Goal: Information Seeking & Learning: Learn about a topic

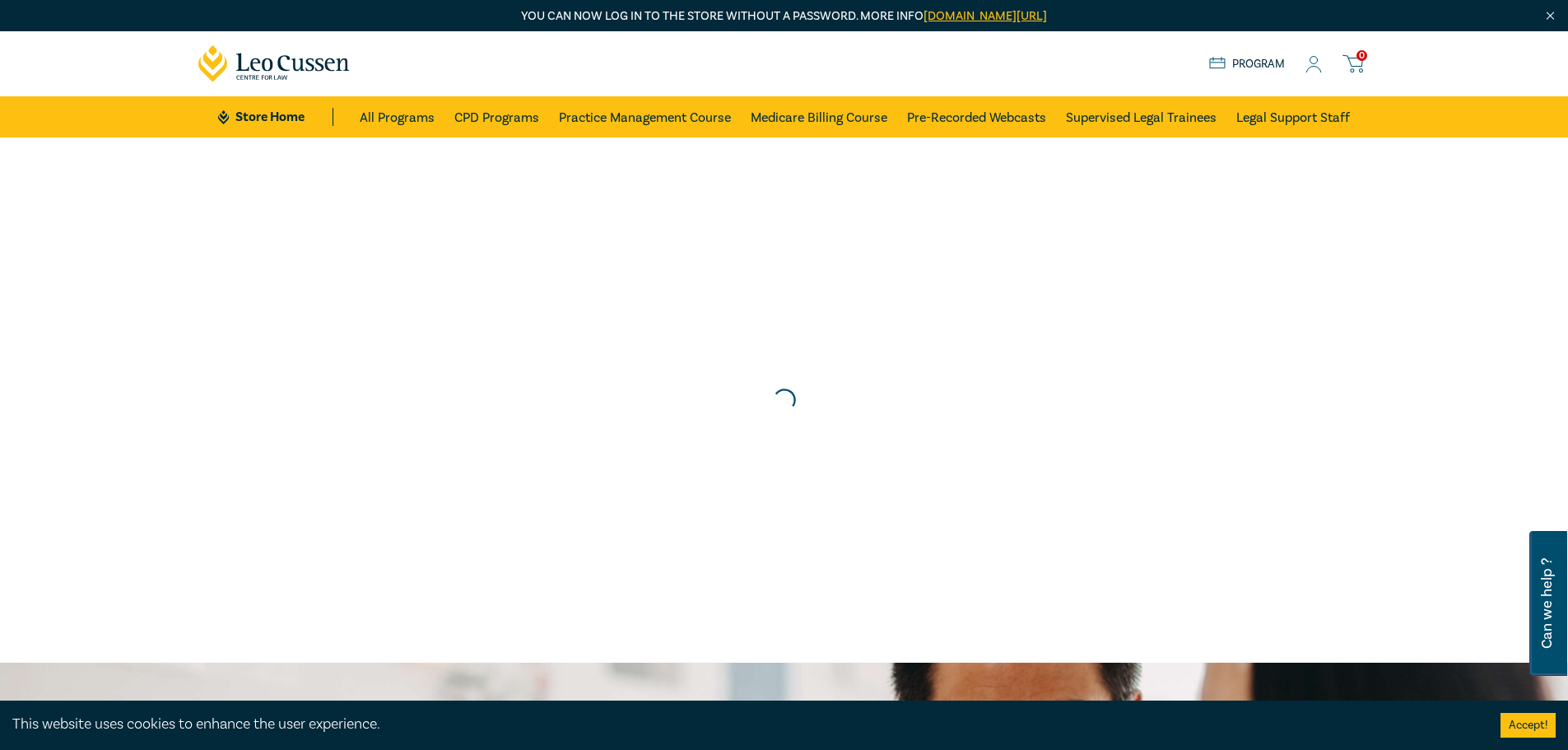
click at [1315, 50] on div "0 $ NaN Store Home About us Program 0" at bounding box center [784, 64] width 1192 height 65
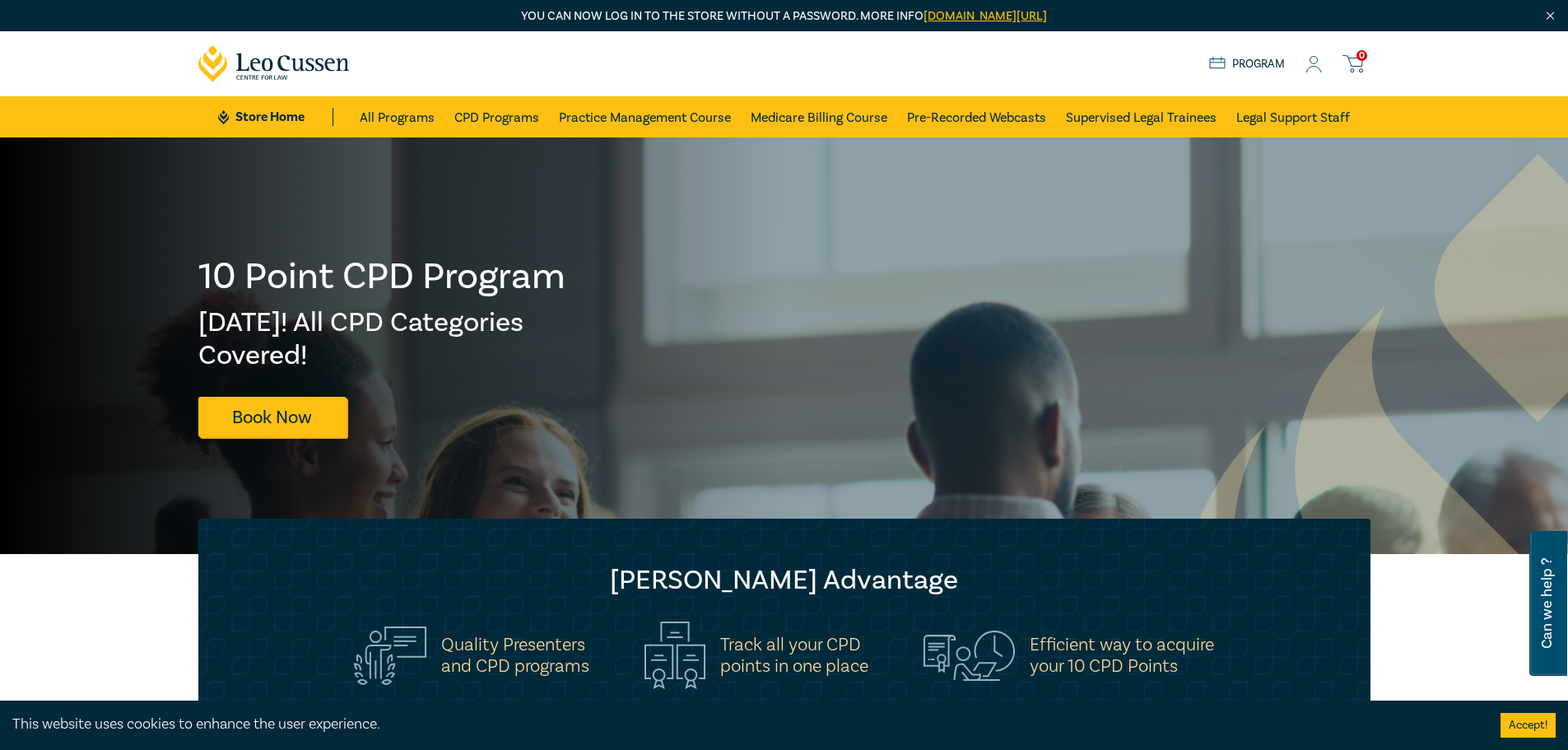
click at [1315, 61] on icon at bounding box center [1314, 64] width 17 height 17
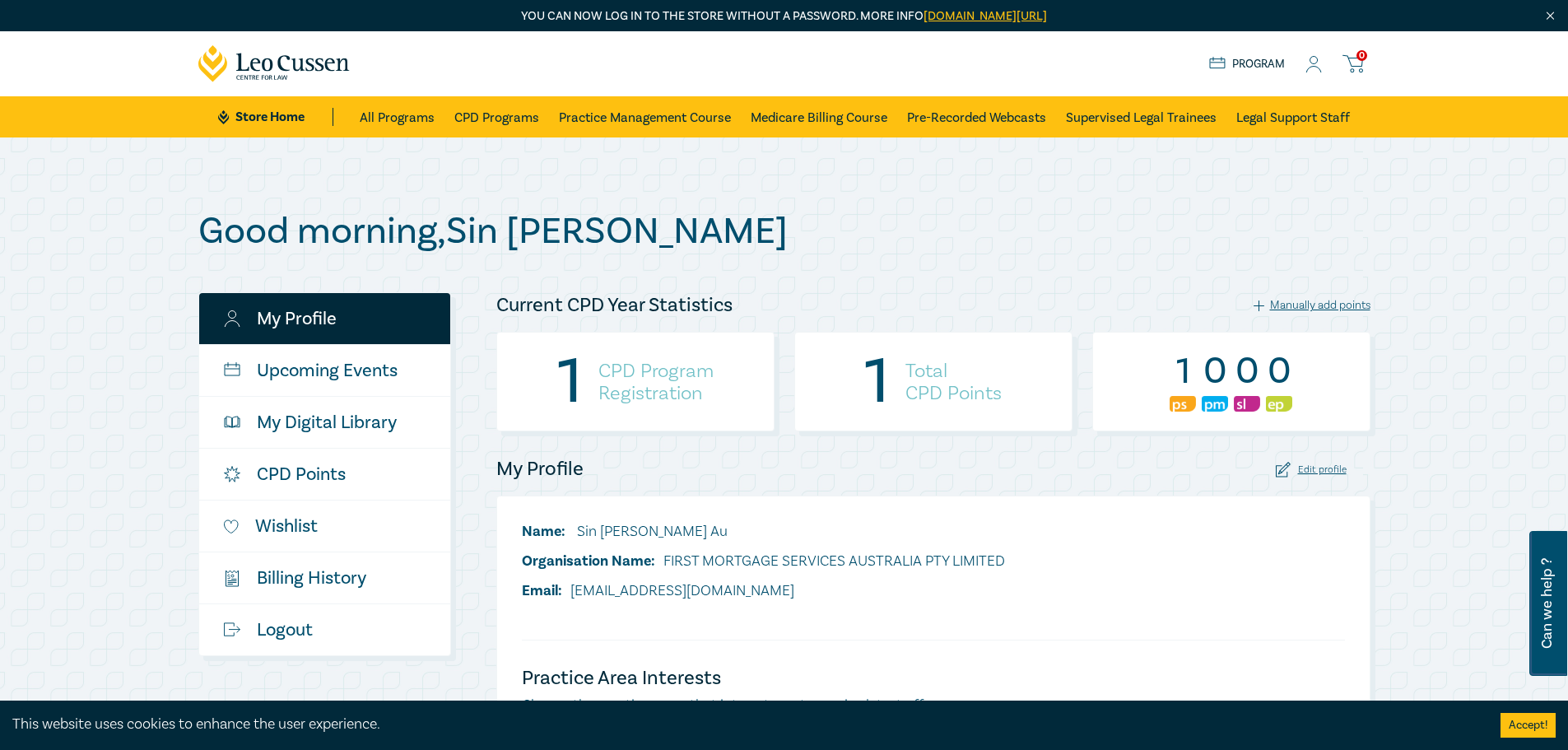
click at [584, 381] on div "1 CPD Program Registration" at bounding box center [635, 381] width 278 height 100
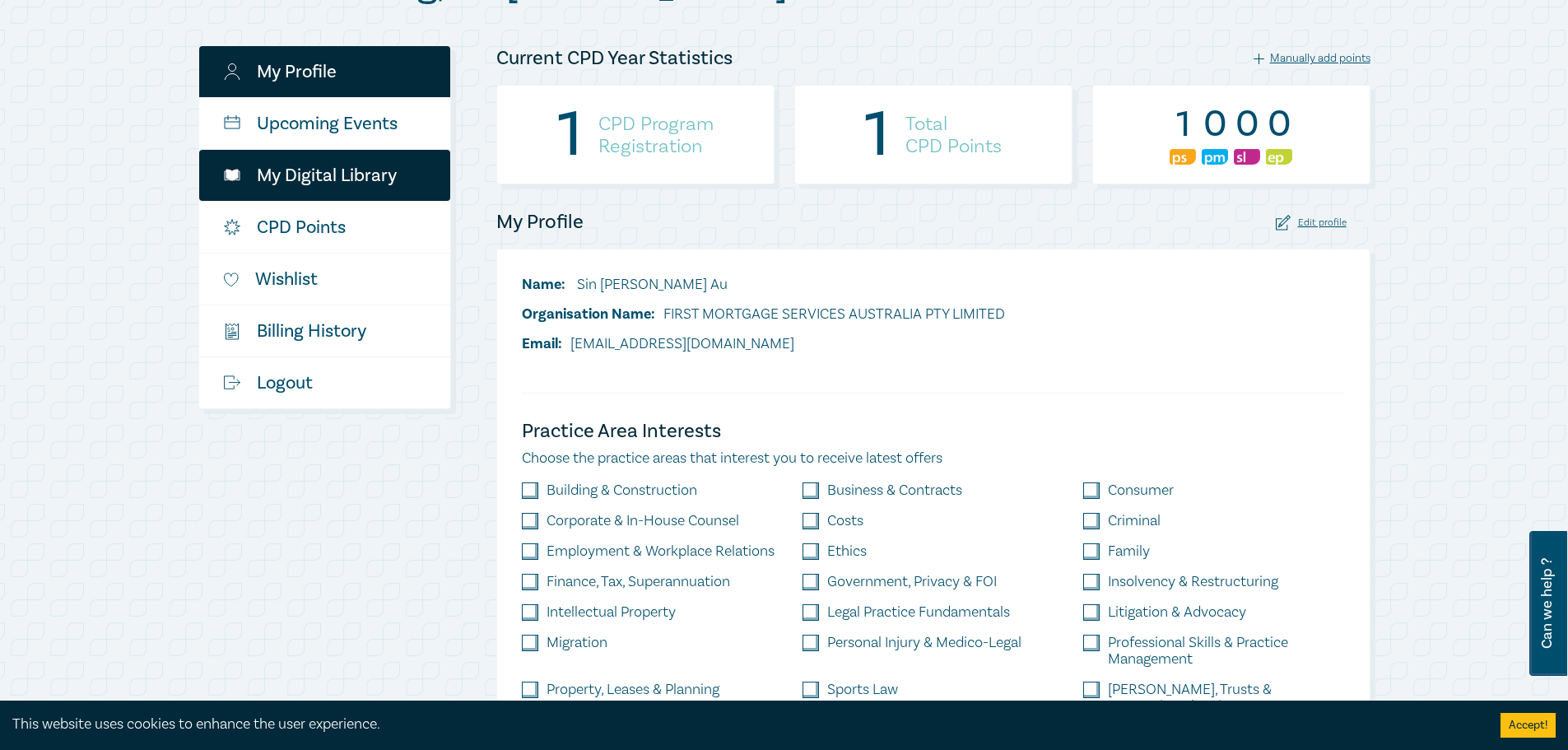
click at [393, 184] on link "My Digital Library" at bounding box center [324, 176] width 251 height 51
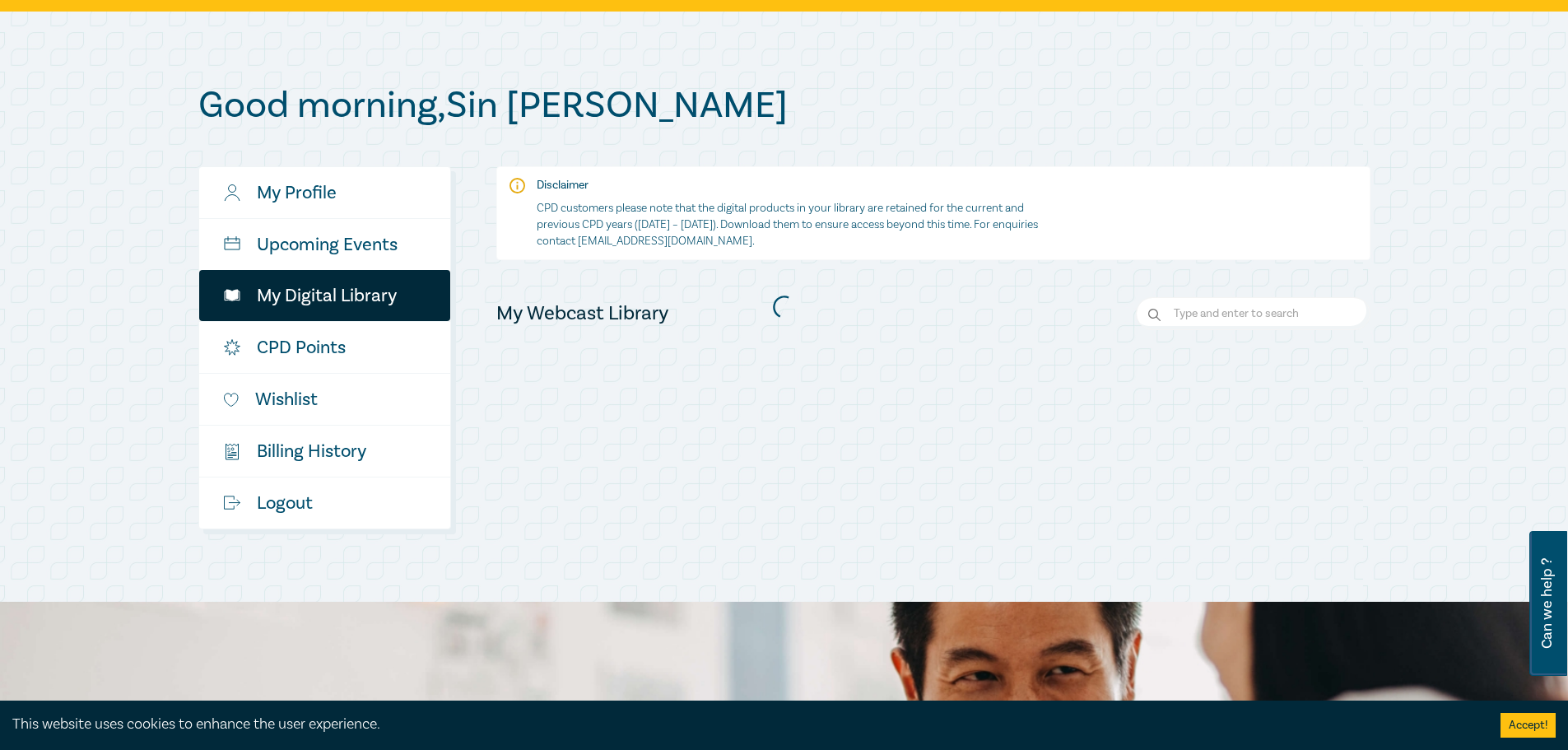
scroll to position [164, 0]
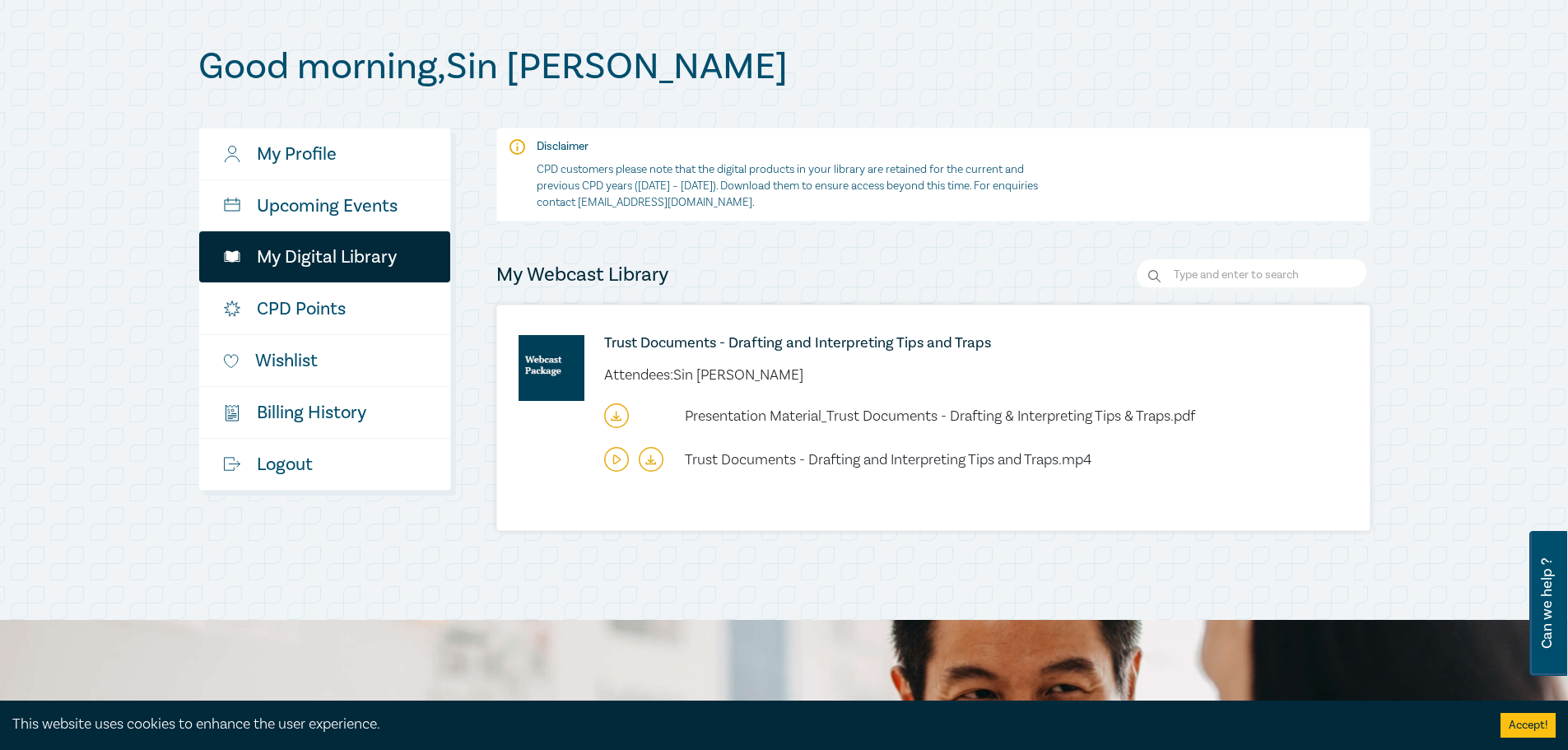
click at [835, 360] on div "Trust Documents - Drafting and Interpreting Tips and Traps Attendees: Sin [PERS…" at bounding box center [933, 417] width 872 height 224
click at [838, 342] on h6 "Trust Documents - Drafting and Interpreting Tips and Traps" at bounding box center [937, 343] width 667 height 17
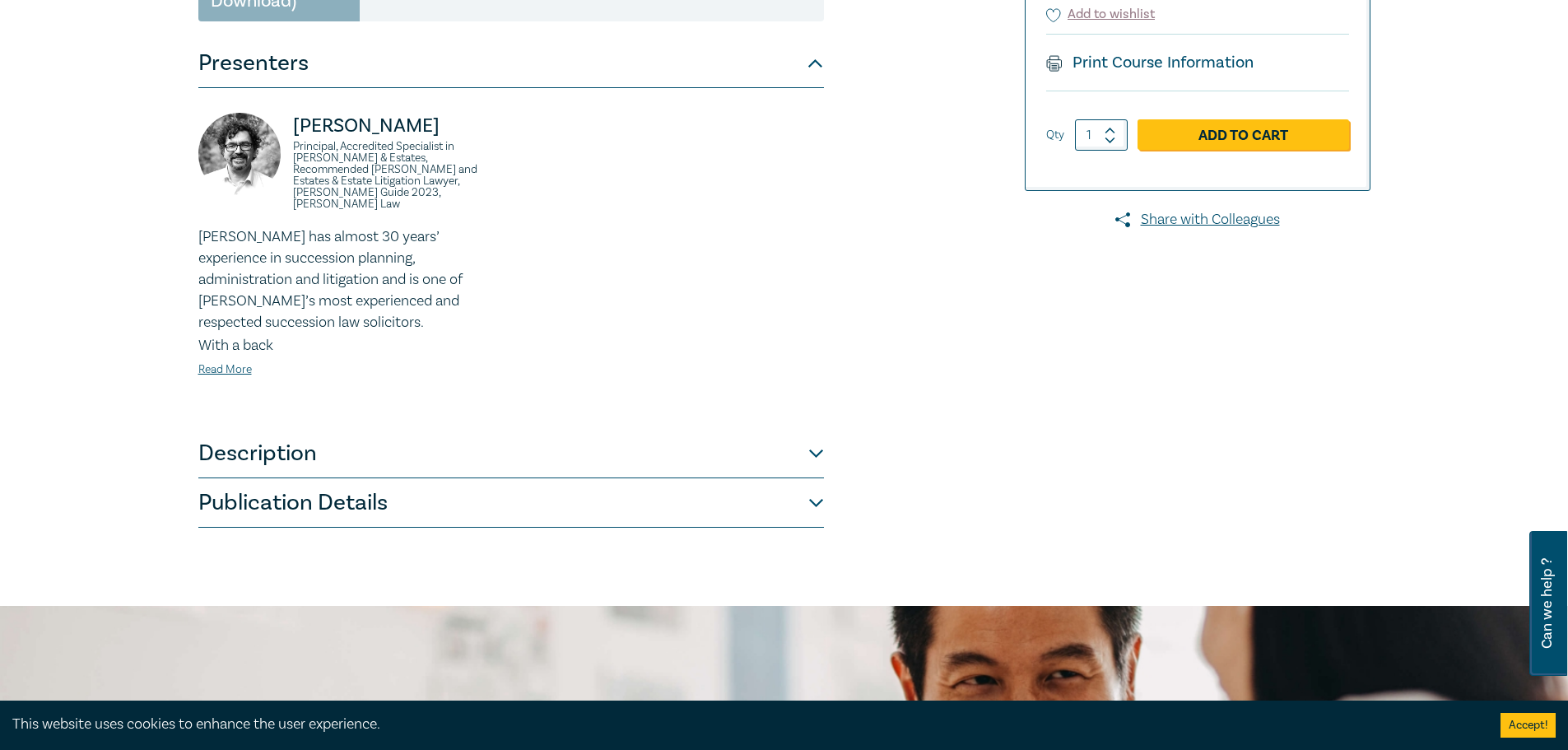
scroll to position [412, 0]
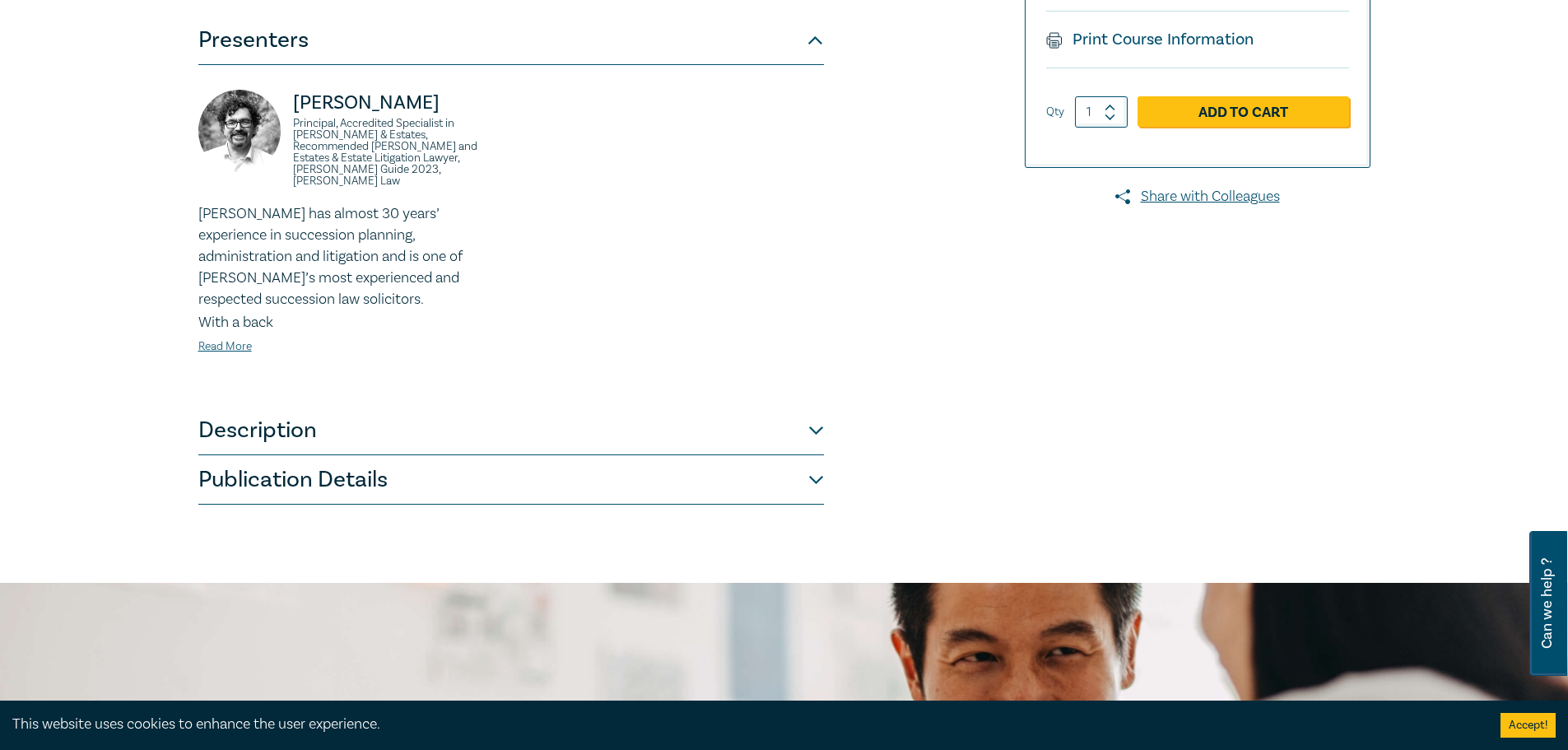
click at [421, 417] on button "Description" at bounding box center [511, 431] width 626 height 50
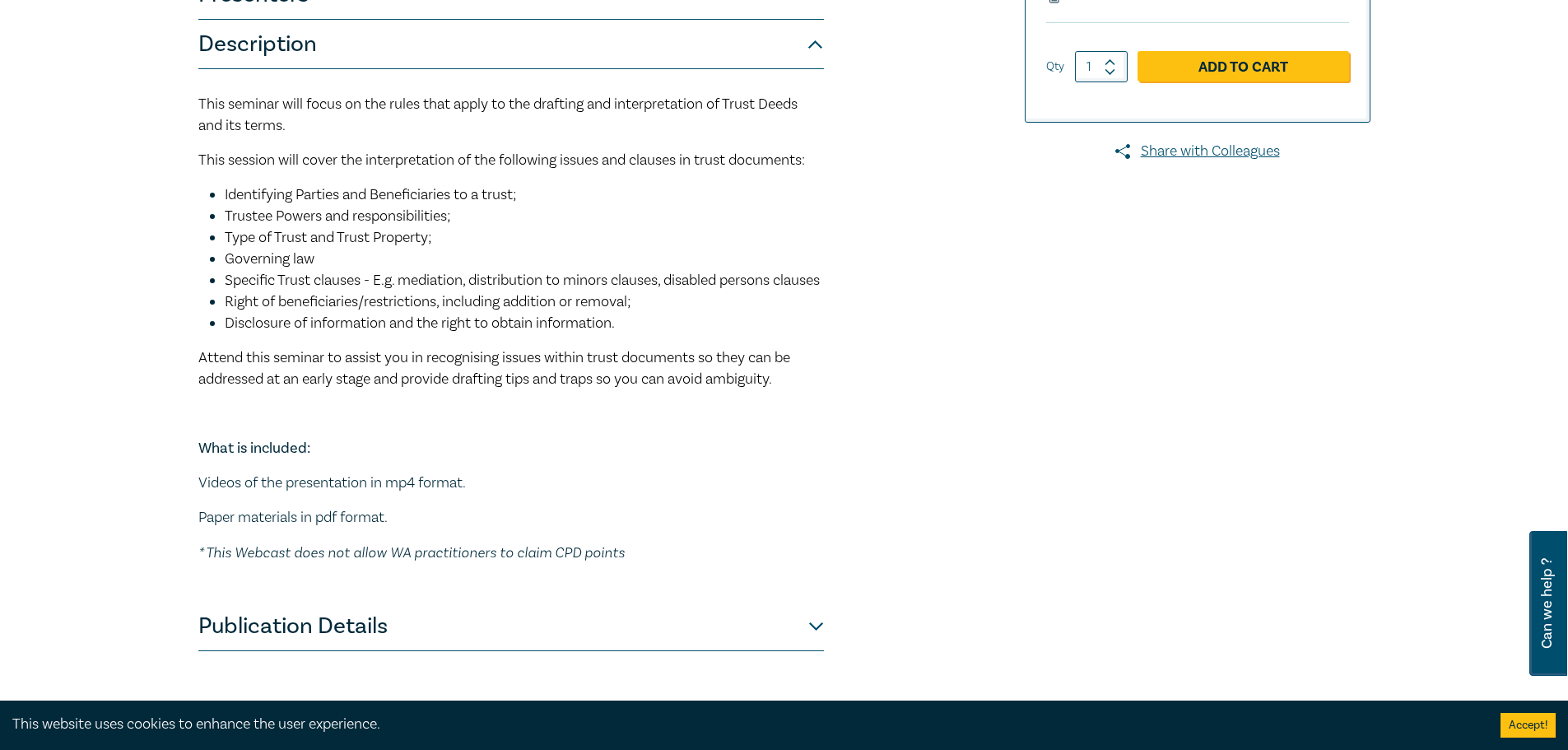
scroll to position [493, 0]
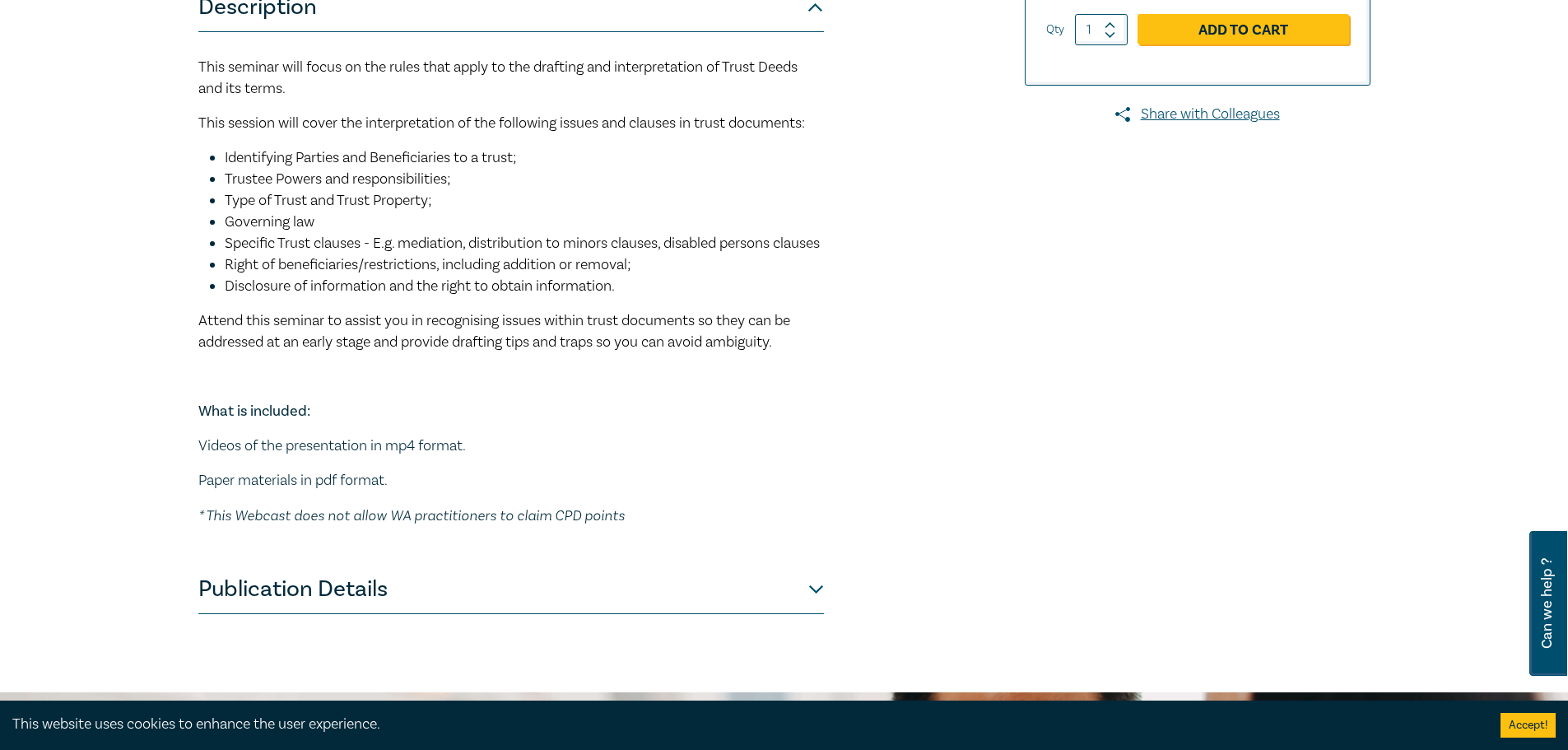
click at [377, 609] on button "Publication Details" at bounding box center [511, 589] width 626 height 50
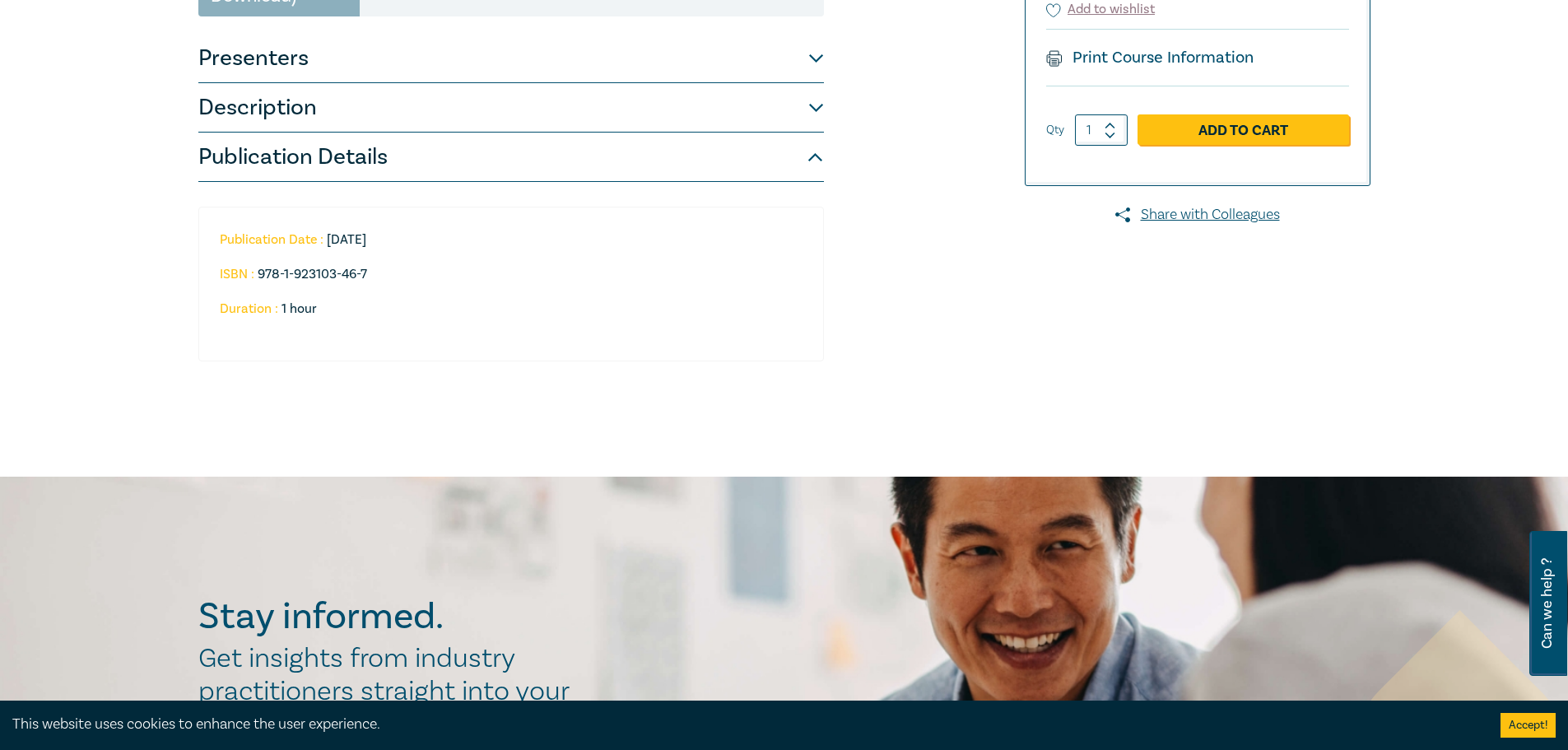
scroll to position [247, 0]
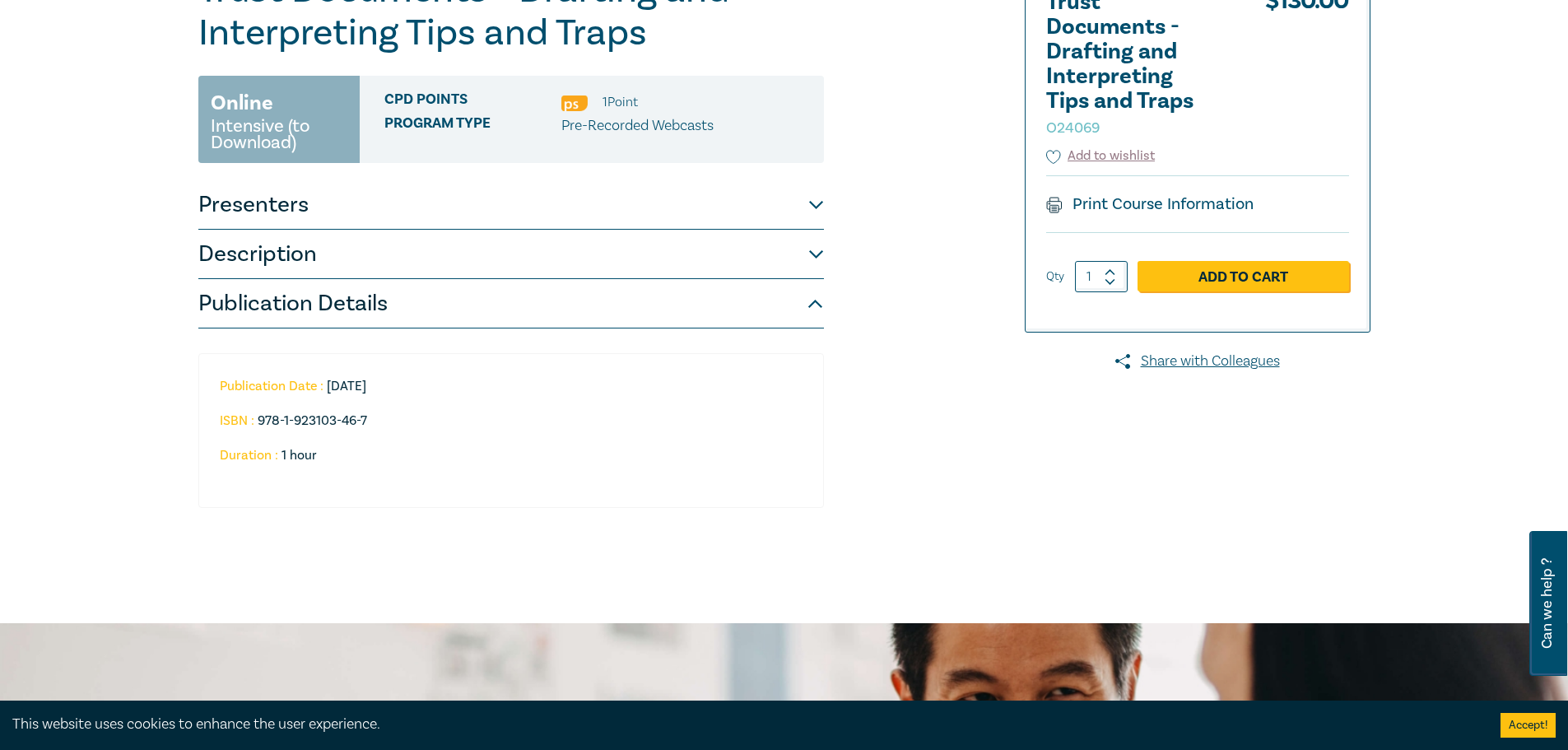
click at [385, 255] on button "Description" at bounding box center [511, 254] width 626 height 50
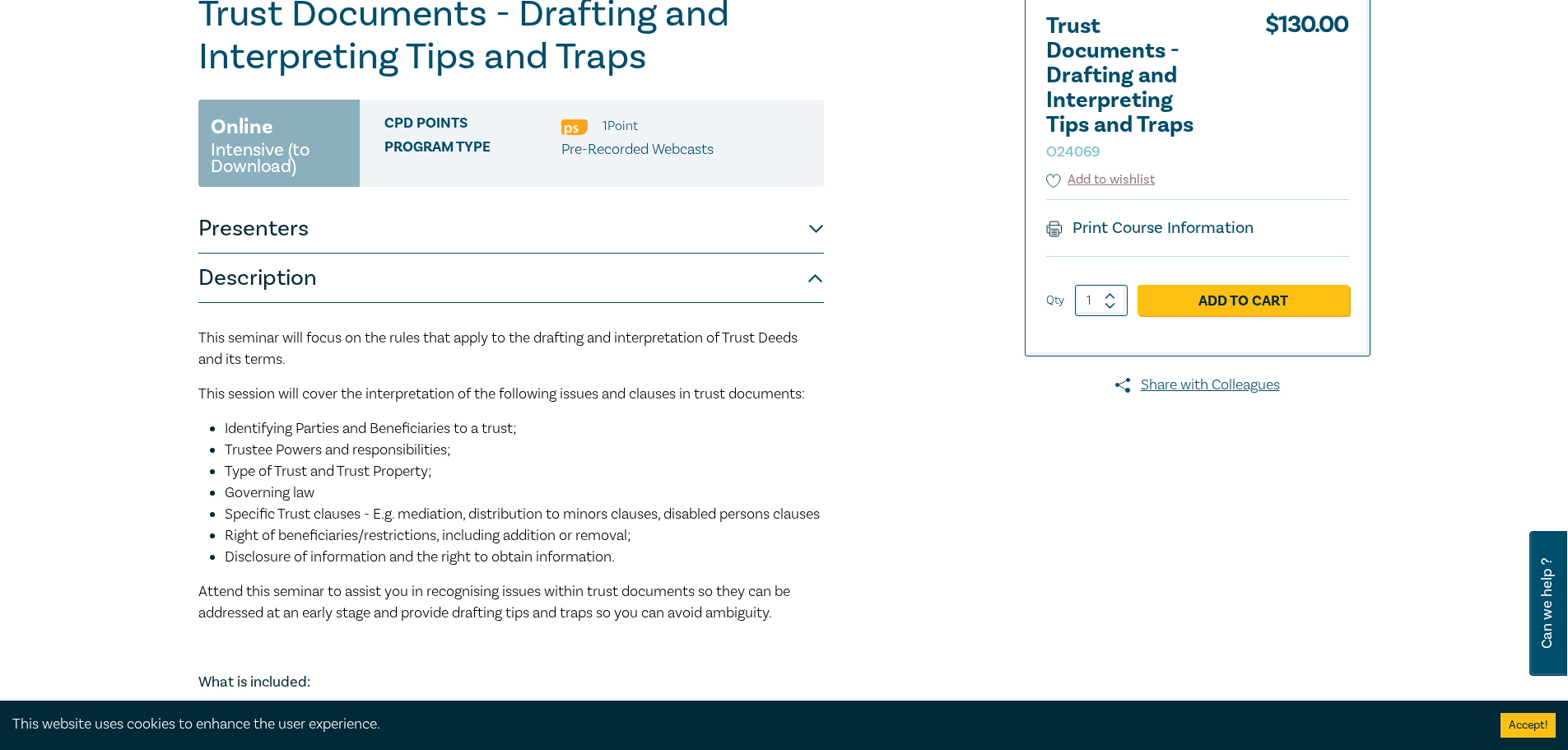
scroll to position [164, 0]
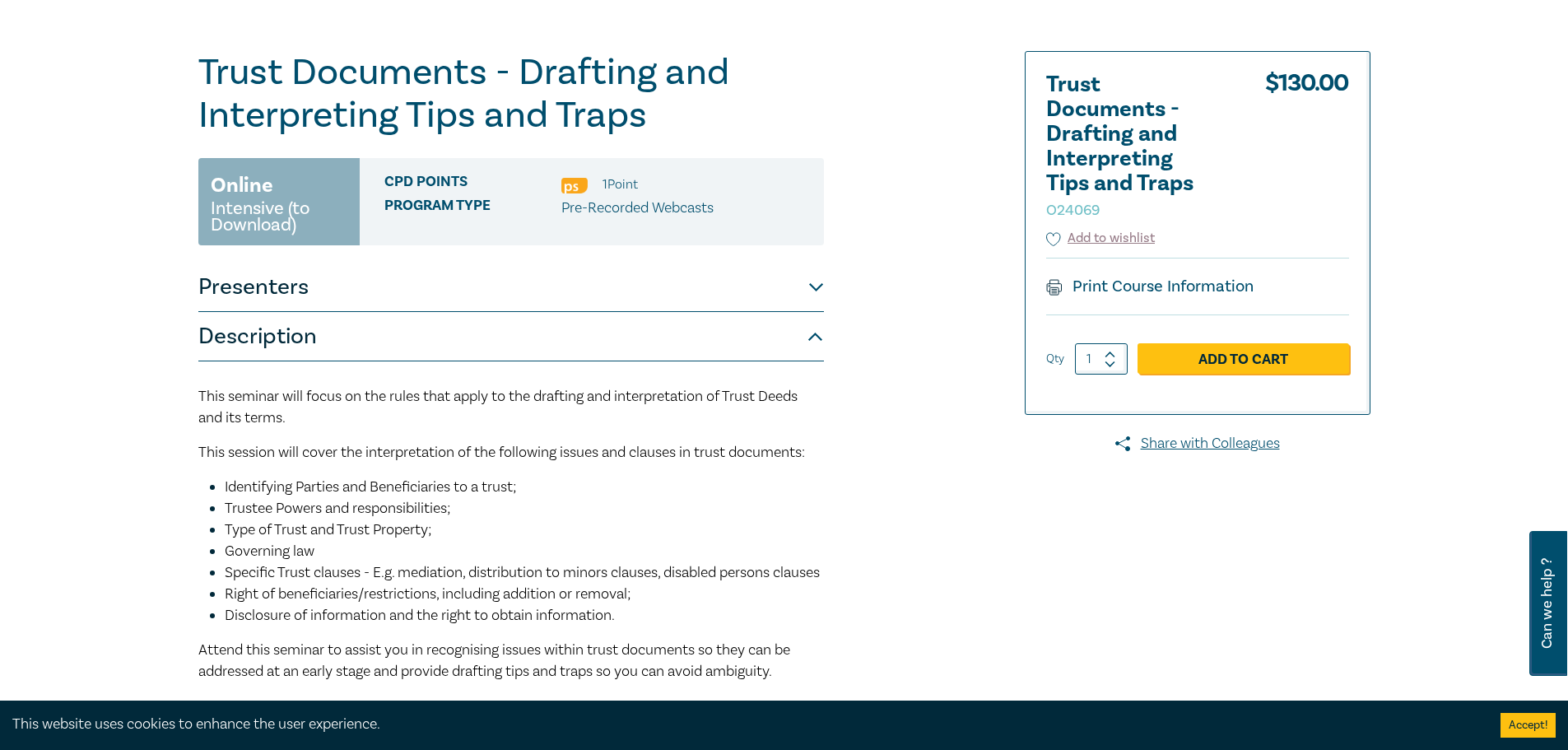
click at [430, 287] on button "Presenters" at bounding box center [511, 287] width 626 height 50
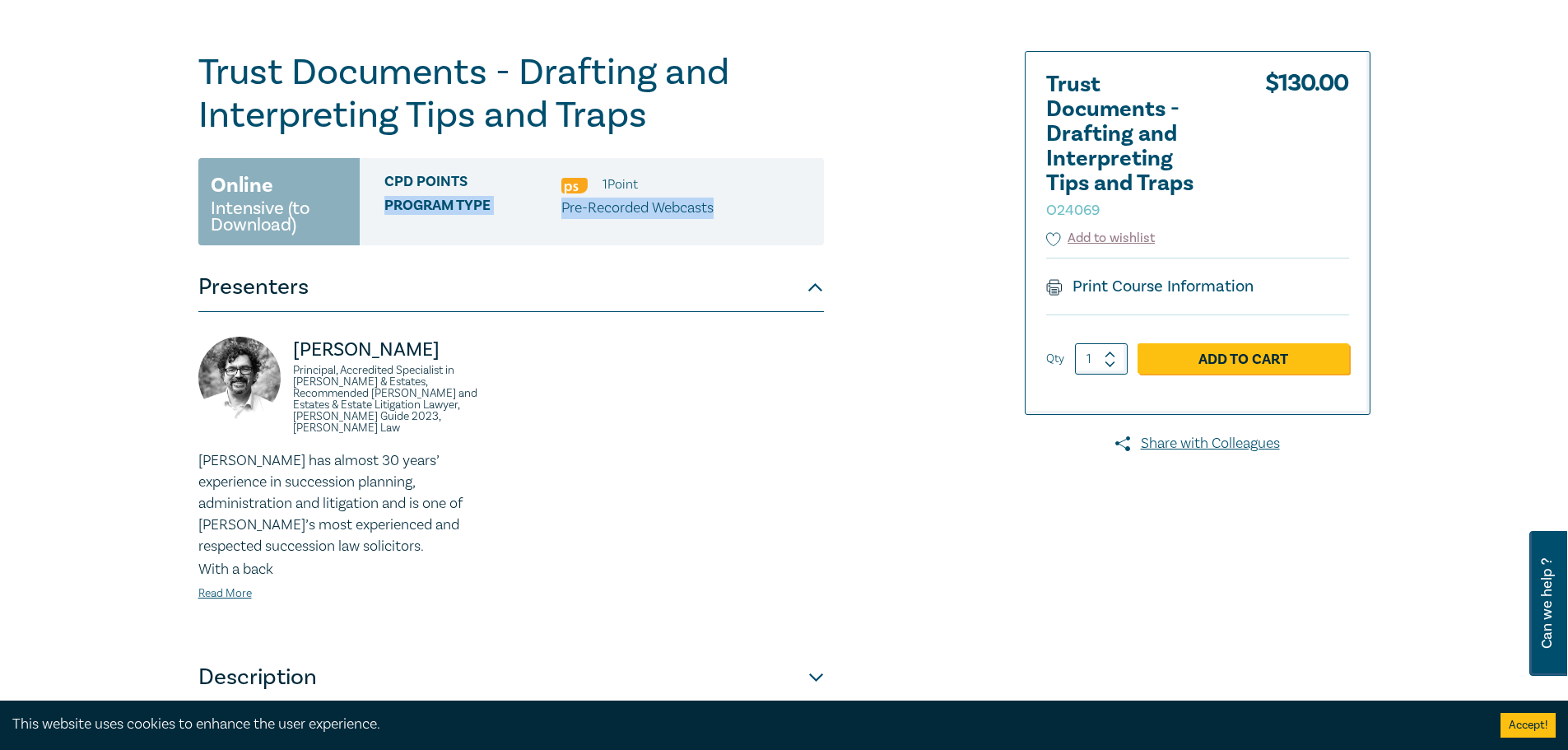
drag, startPoint x: 442, startPoint y: 205, endPoint x: 803, endPoint y: 221, distance: 361.4
click at [803, 221] on div "CPD Points 1 Point Program type Pre-Recorded Webcasts" at bounding box center [592, 201] width 465 height 87
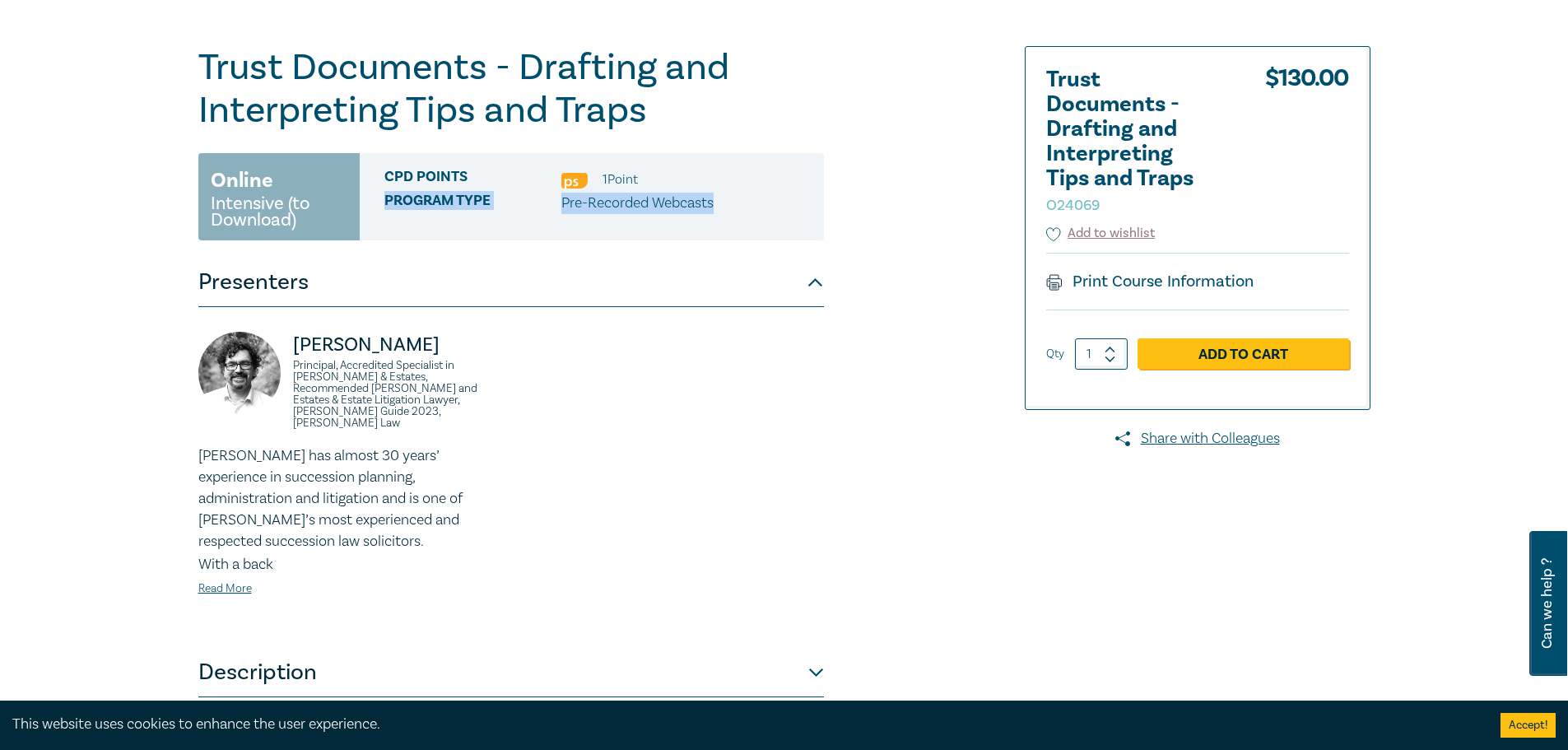
scroll to position [412, 0]
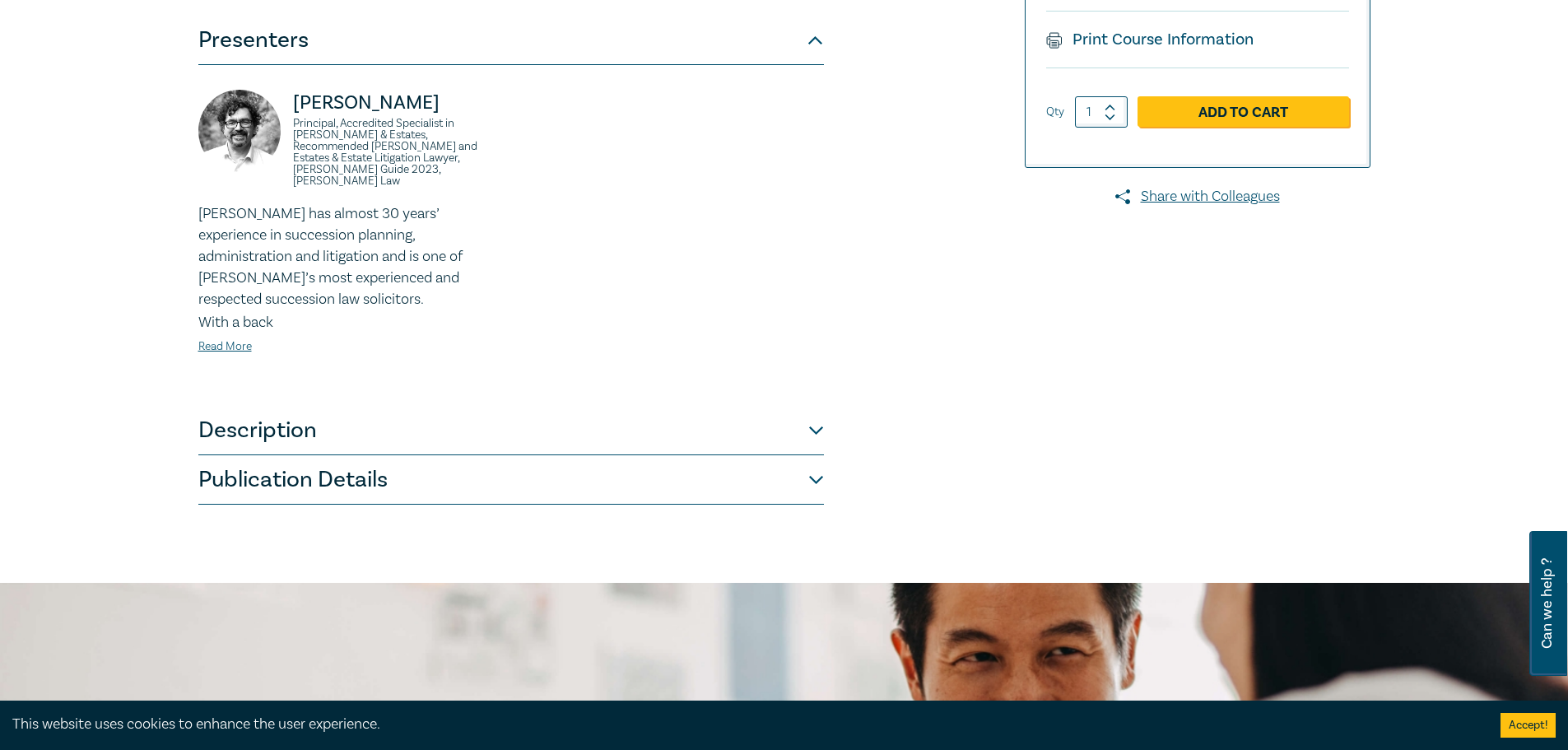
click at [381, 458] on button "Publication Details" at bounding box center [511, 480] width 626 height 50
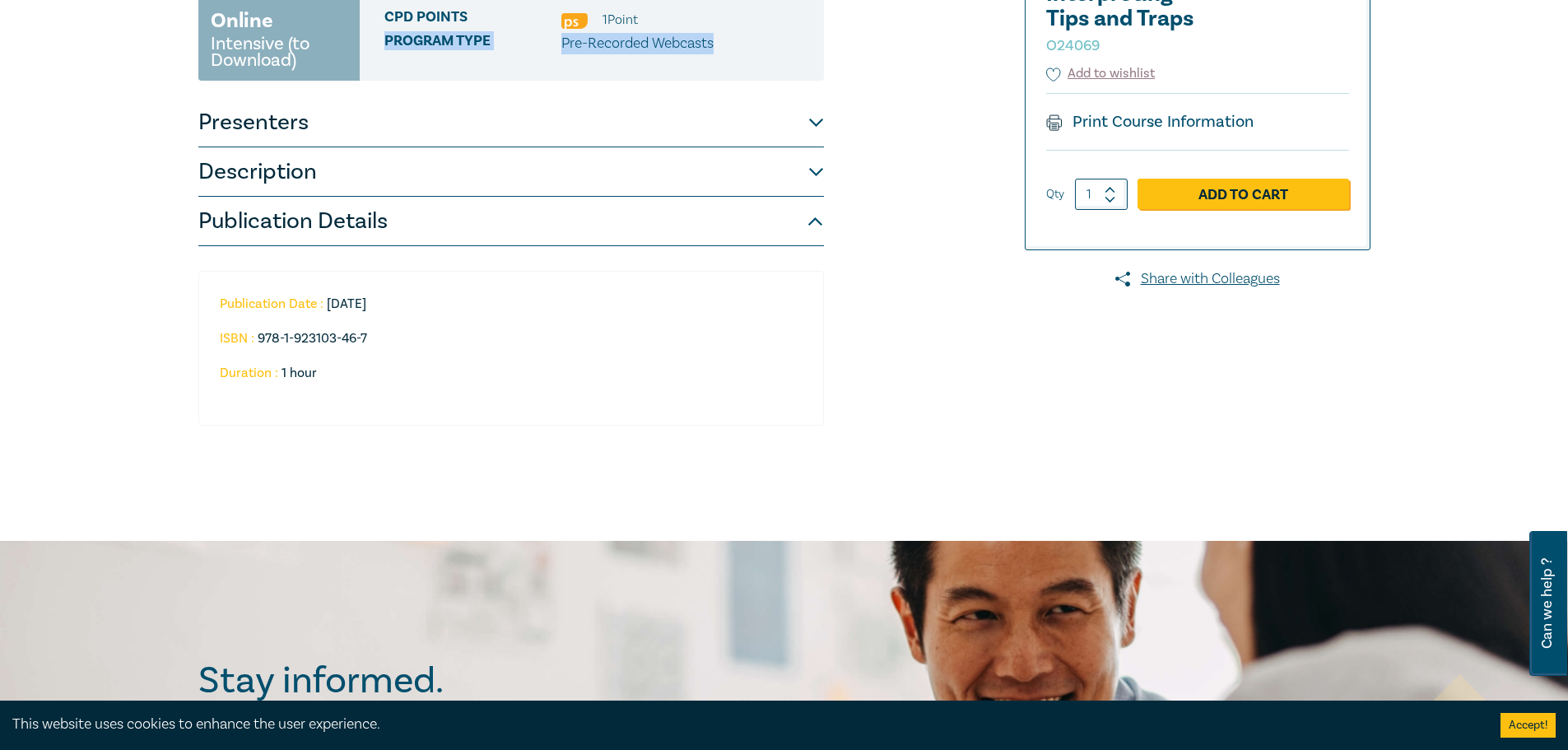
click at [465, 170] on button "Description" at bounding box center [511, 172] width 626 height 50
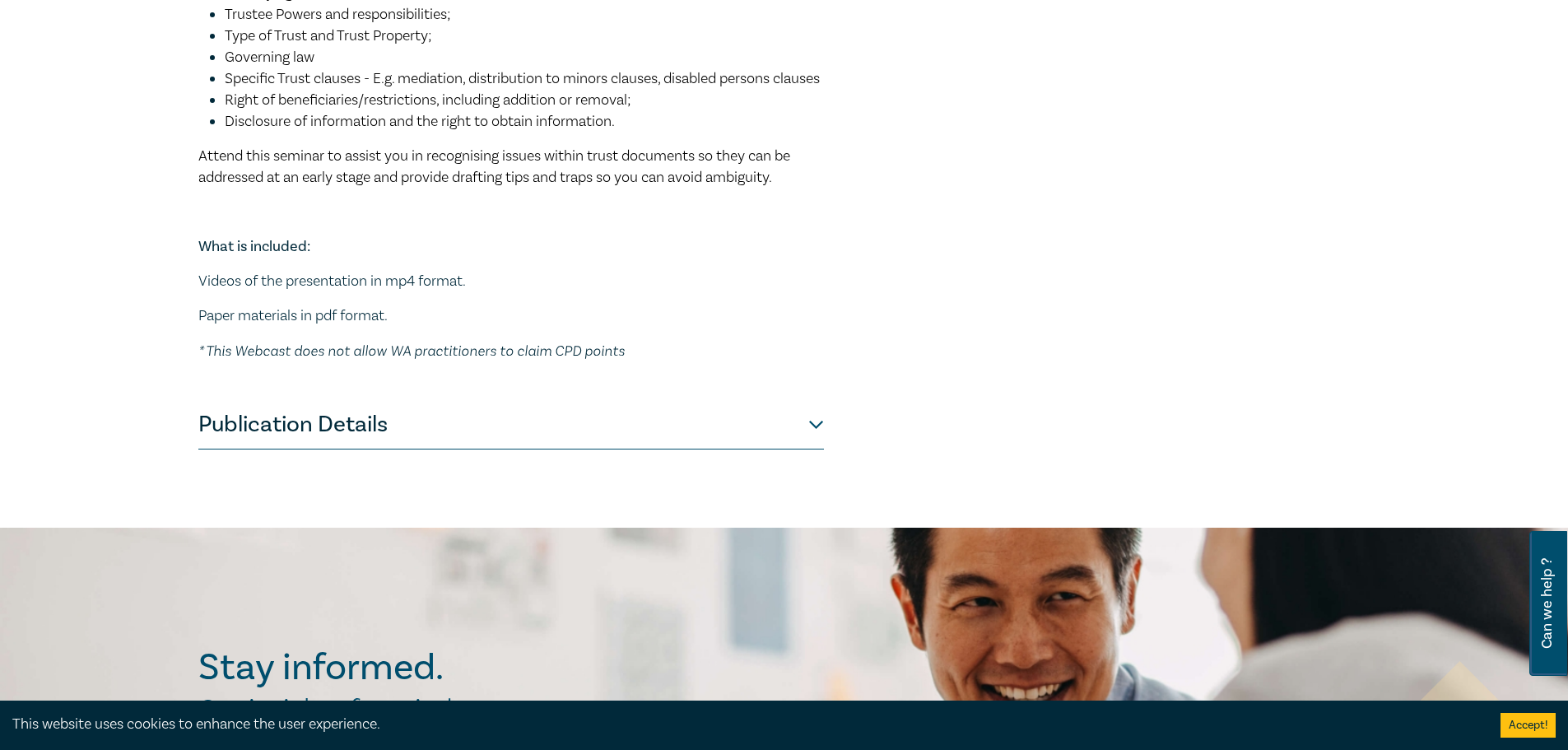
scroll to position [1070, 0]
